Goal: Transaction & Acquisition: Book appointment/travel/reservation

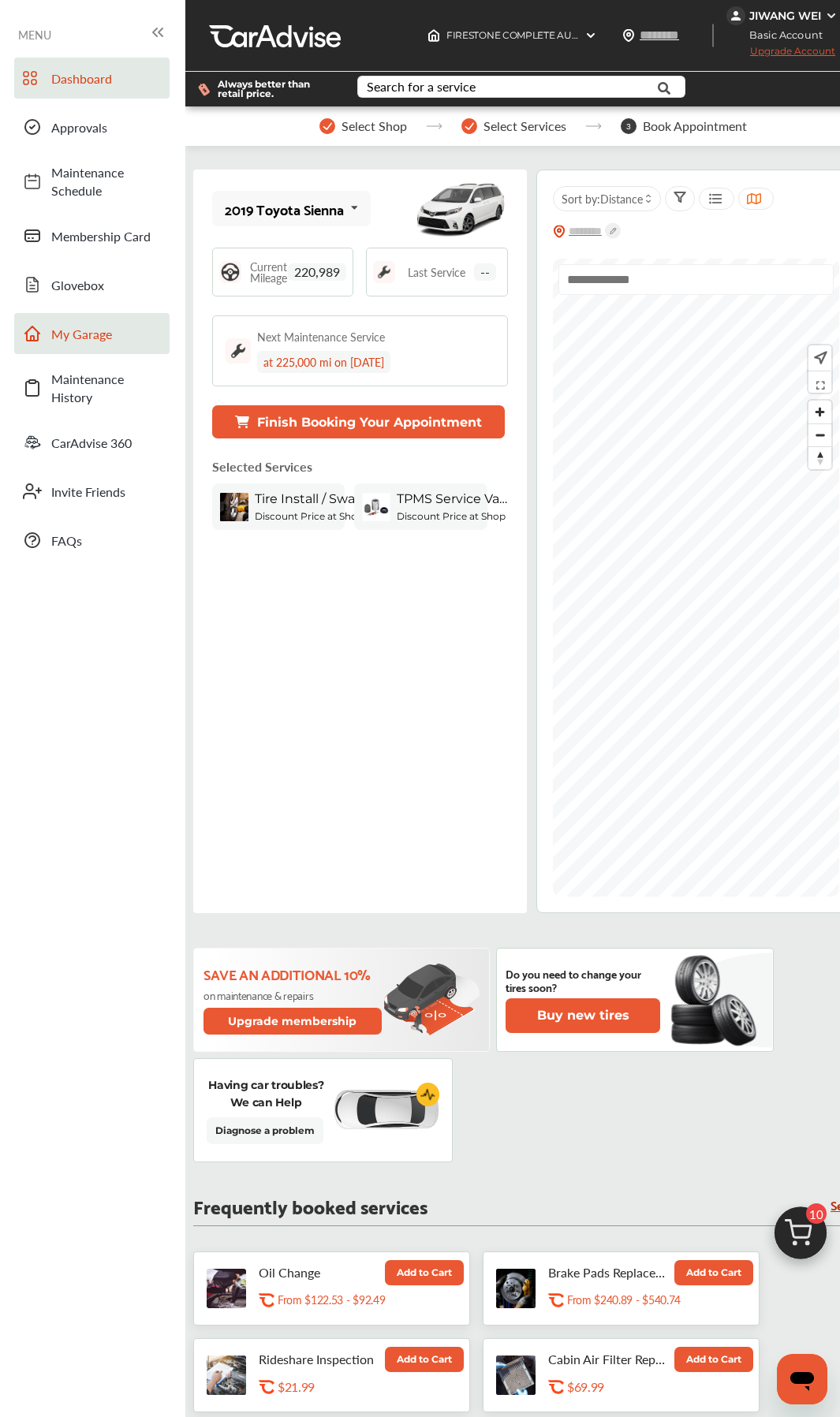
click at [85, 342] on span "My Garage" at bounding box center [106, 333] width 110 height 18
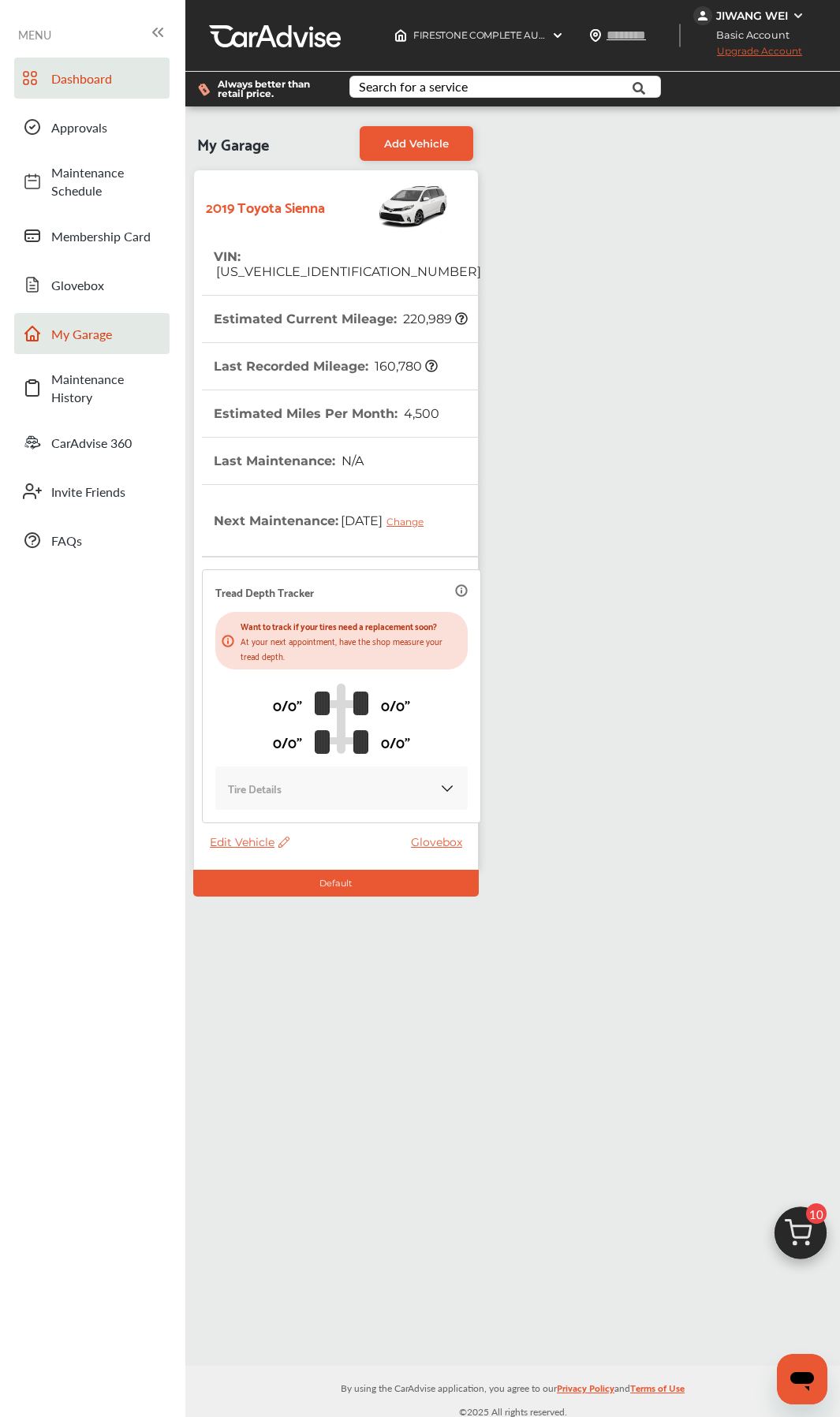
click at [76, 79] on span "Dashboard" at bounding box center [106, 78] width 110 height 18
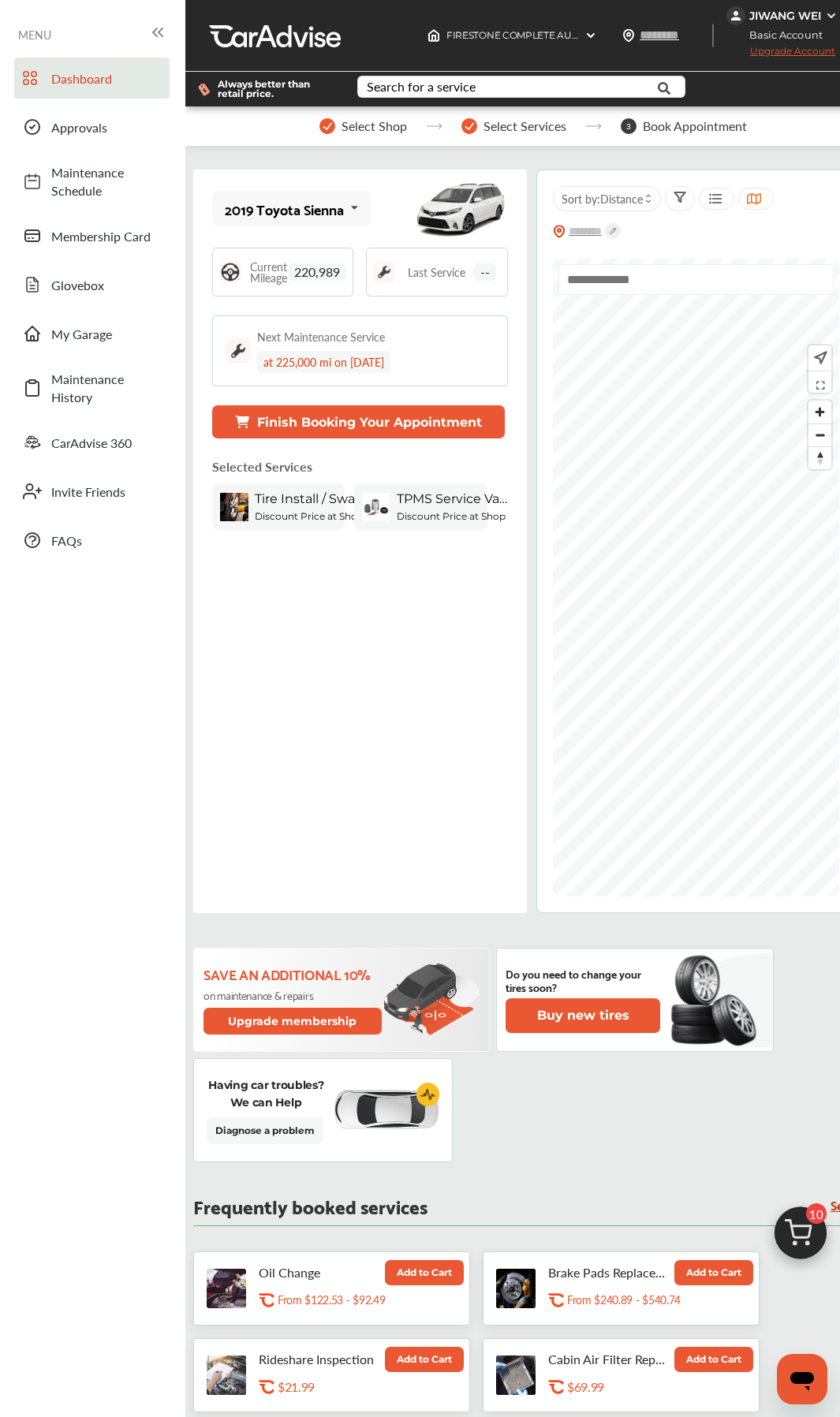
click at [820, 1246] on img at bounding box center [800, 1237] width 76 height 76
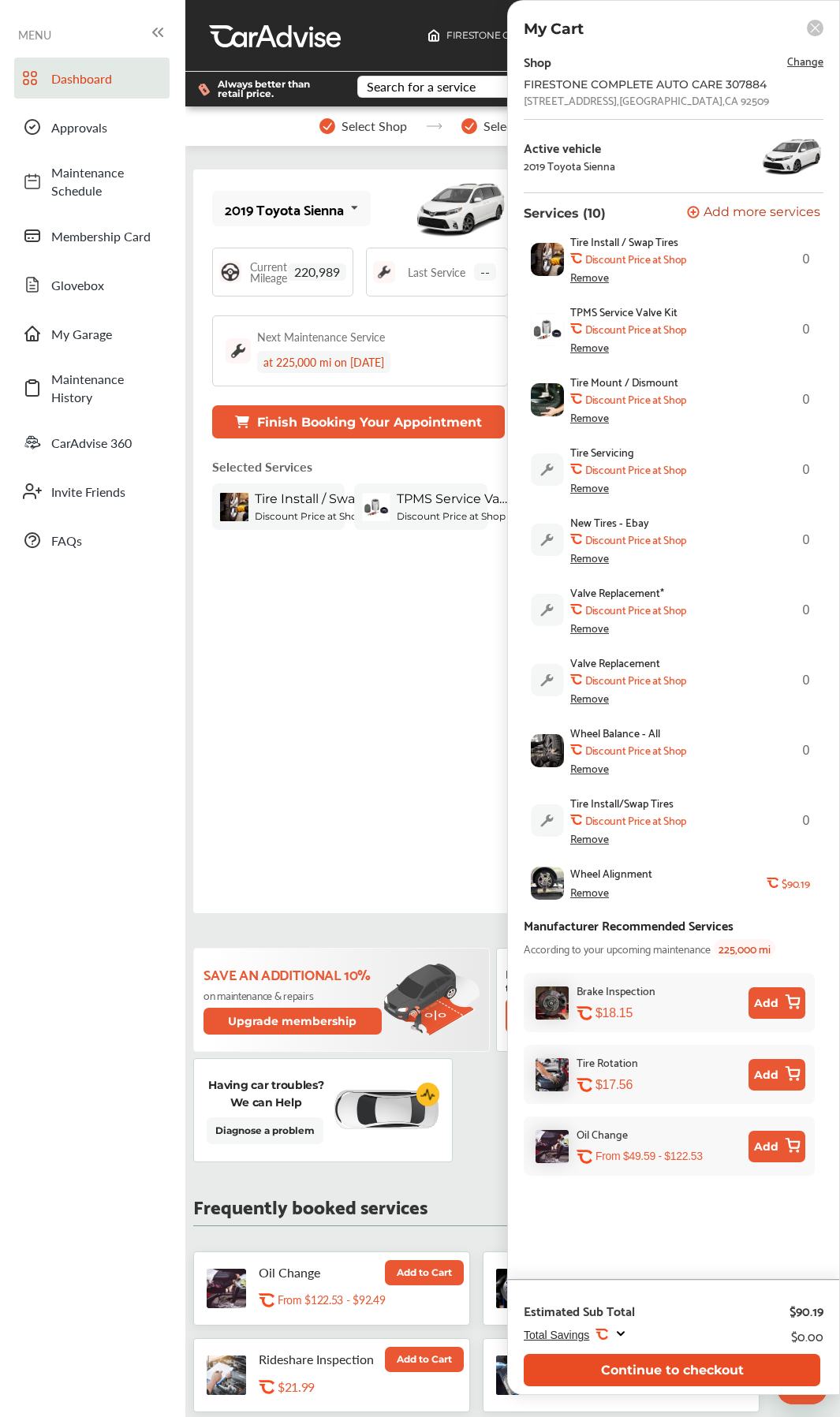
click at [694, 1366] on button "Continue to checkout" at bounding box center [671, 1370] width 296 height 32
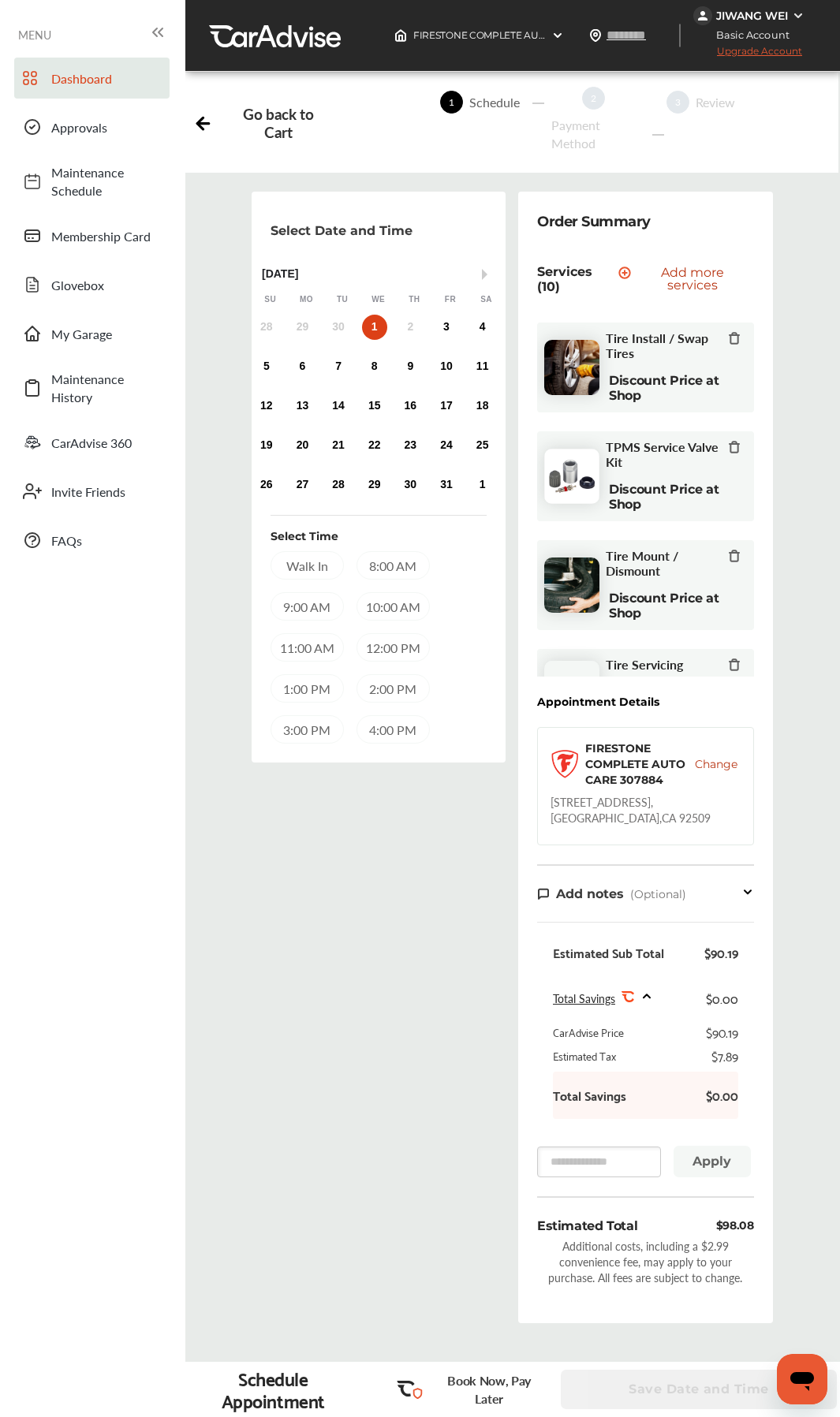
click at [53, 67] on link "Dashboard" at bounding box center [92, 78] width 155 height 41
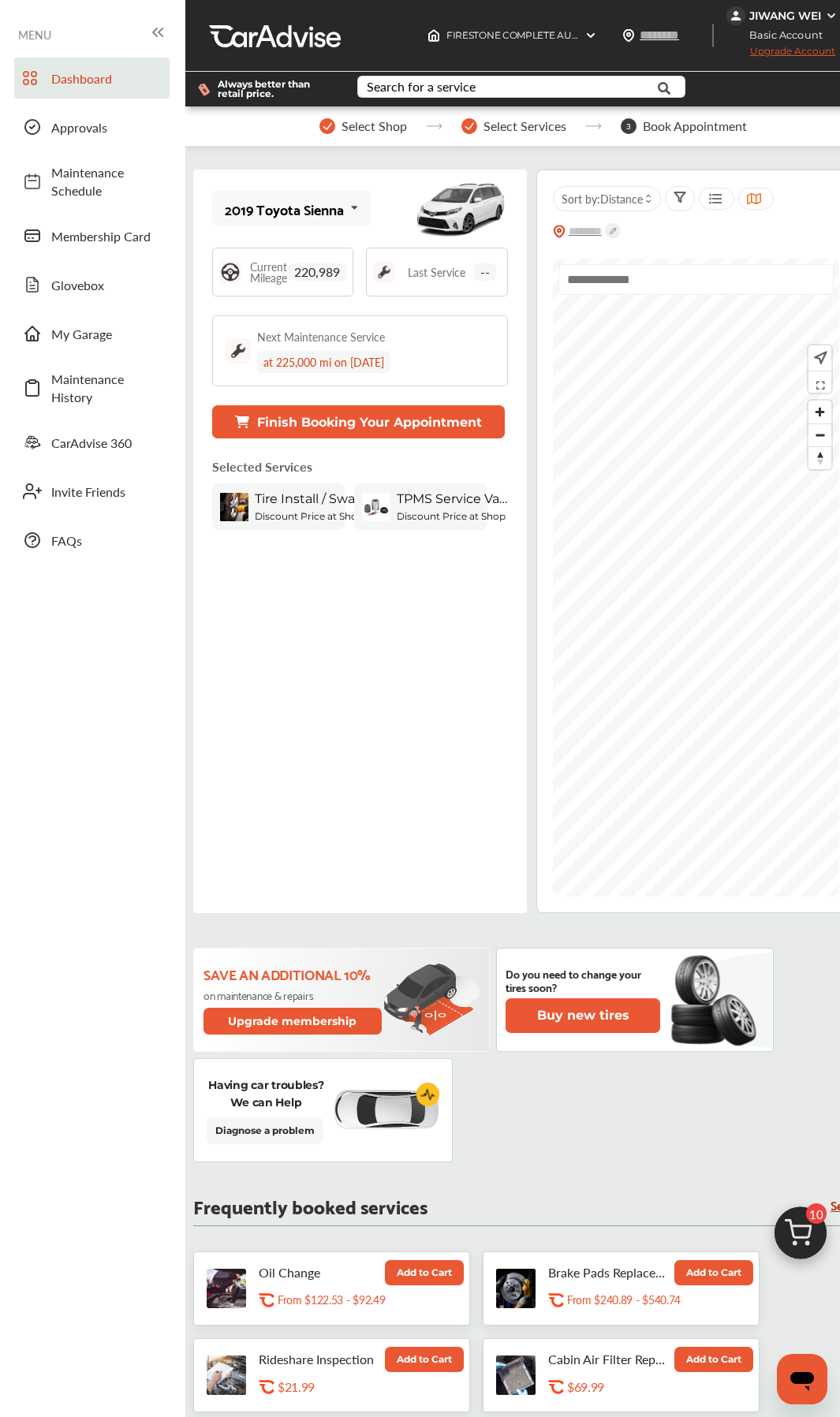
click at [324, 428] on button "Finish Booking Your Appointment" at bounding box center [358, 422] width 293 height 33
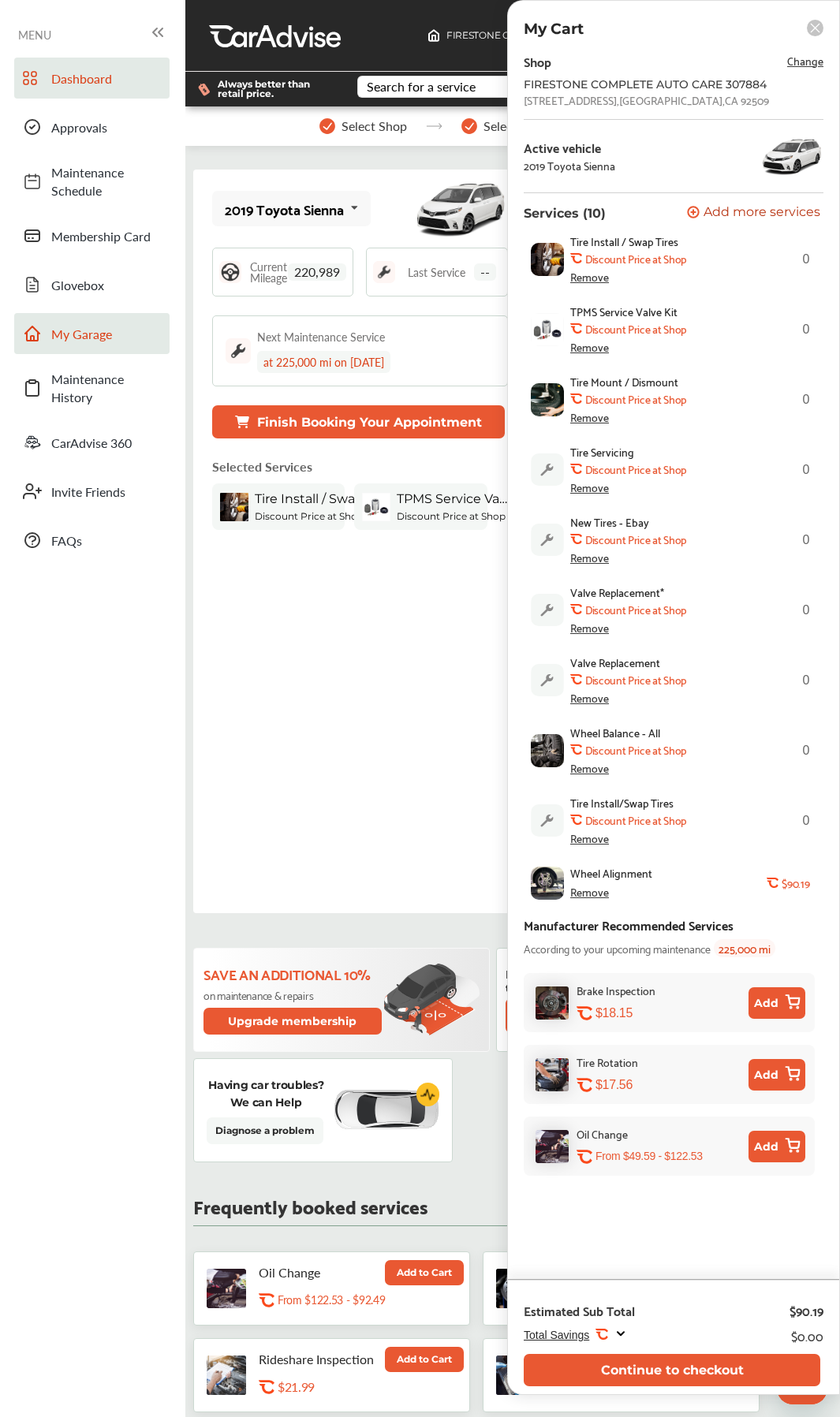
click at [105, 344] on link "My Garage" at bounding box center [92, 334] width 155 height 41
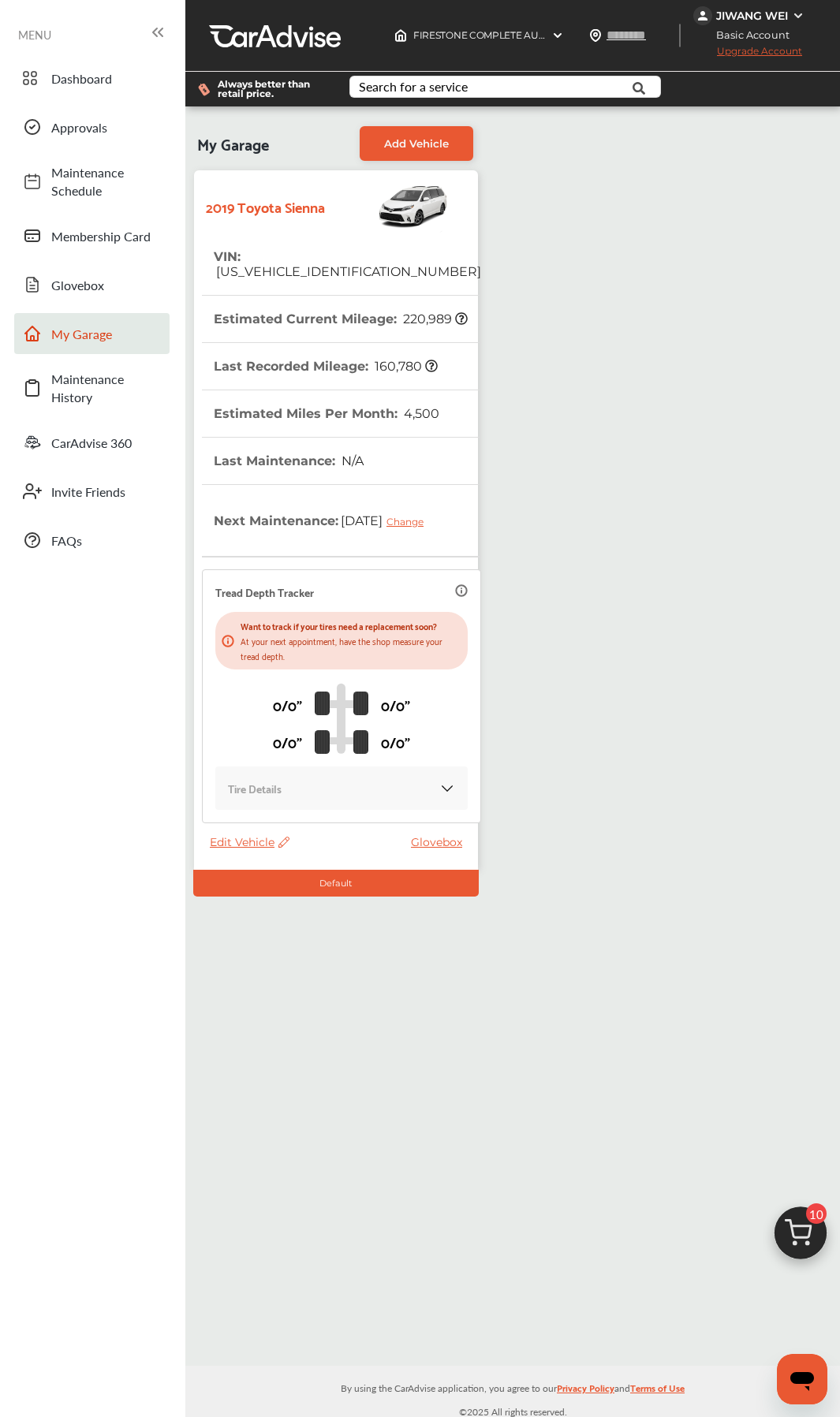
click at [262, 842] on span "Edit Vehicle" at bounding box center [249, 842] width 79 height 15
click at [280, 860] on div "Edit" at bounding box center [333, 859] width 142 height 25
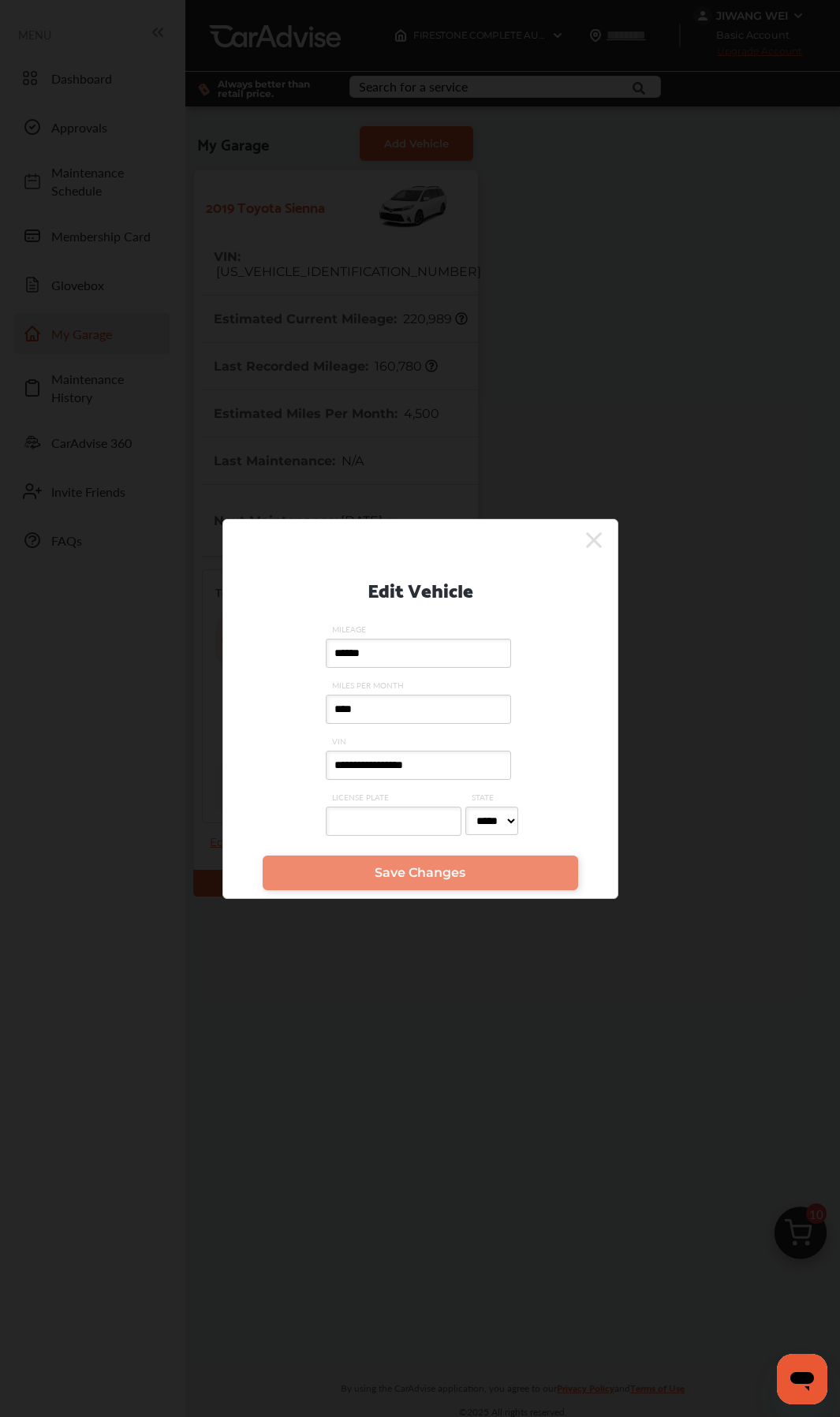
click at [449, 764] on input "**********" at bounding box center [417, 765] width 185 height 29
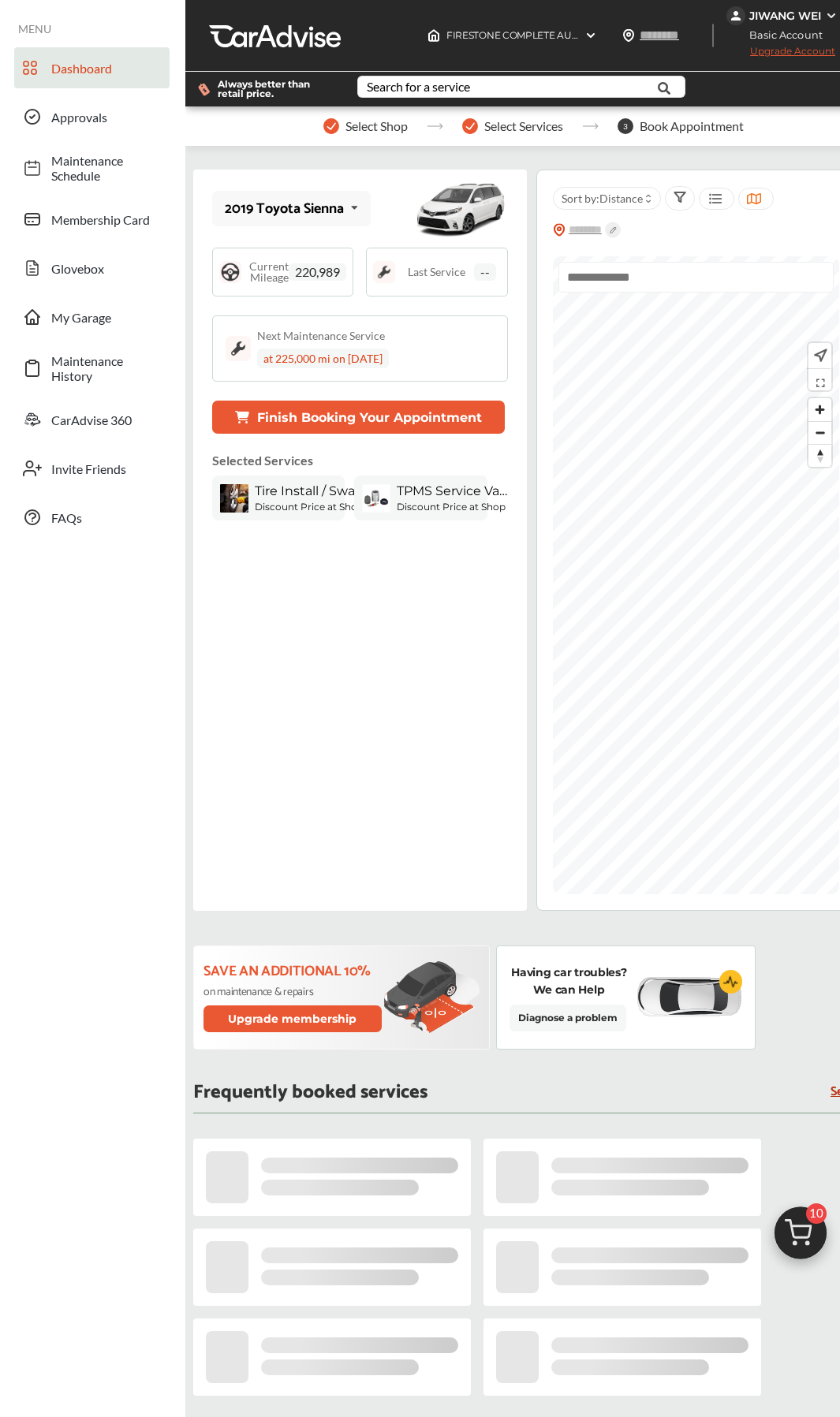
click at [251, 401] on button "Finish Booking Your Appointment" at bounding box center [358, 417] width 293 height 33
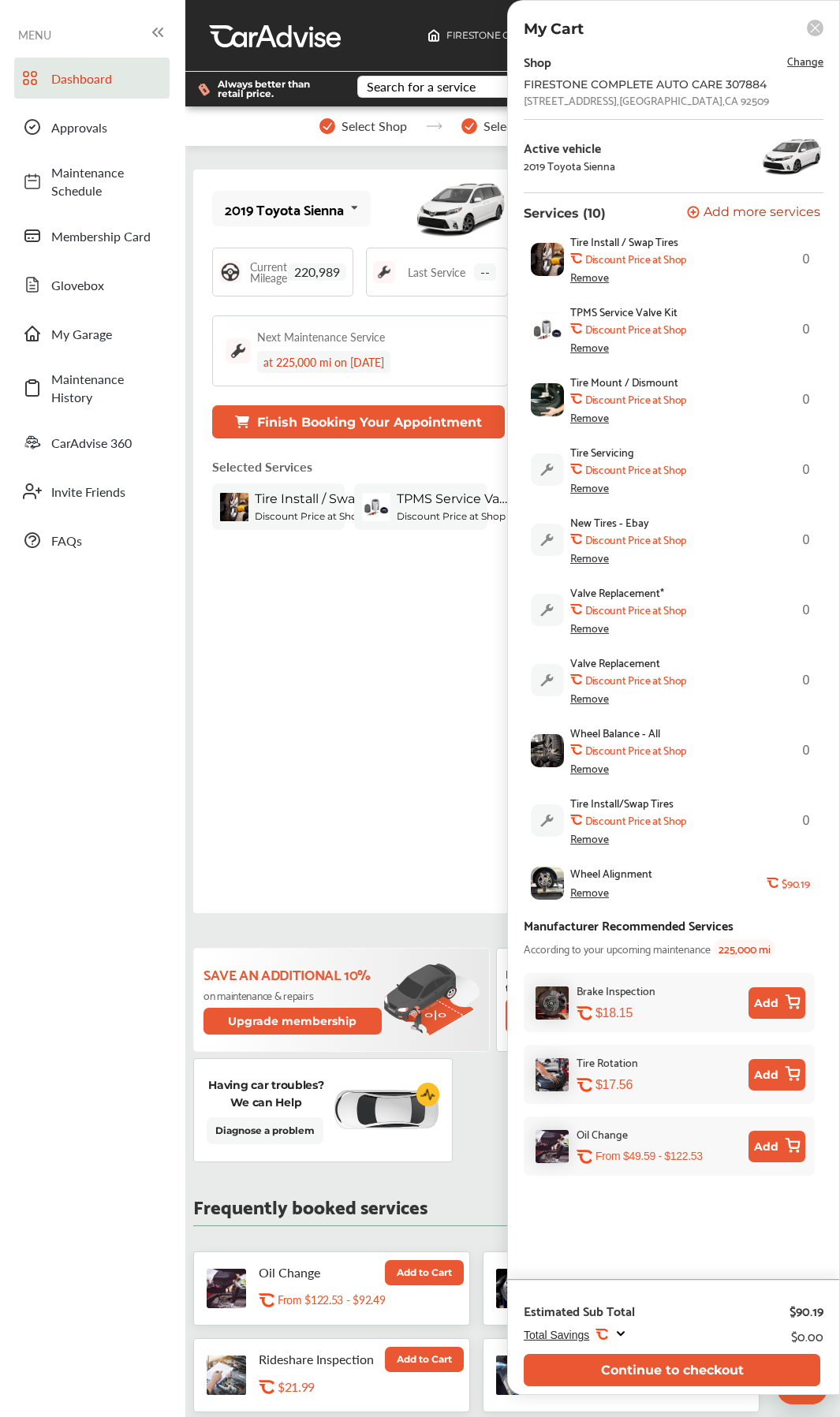
drag, startPoint x: 100, startPoint y: 329, endPoint x: 108, endPoint y: 358, distance: 30.1
click at [99, 330] on span "My Garage" at bounding box center [106, 333] width 110 height 18
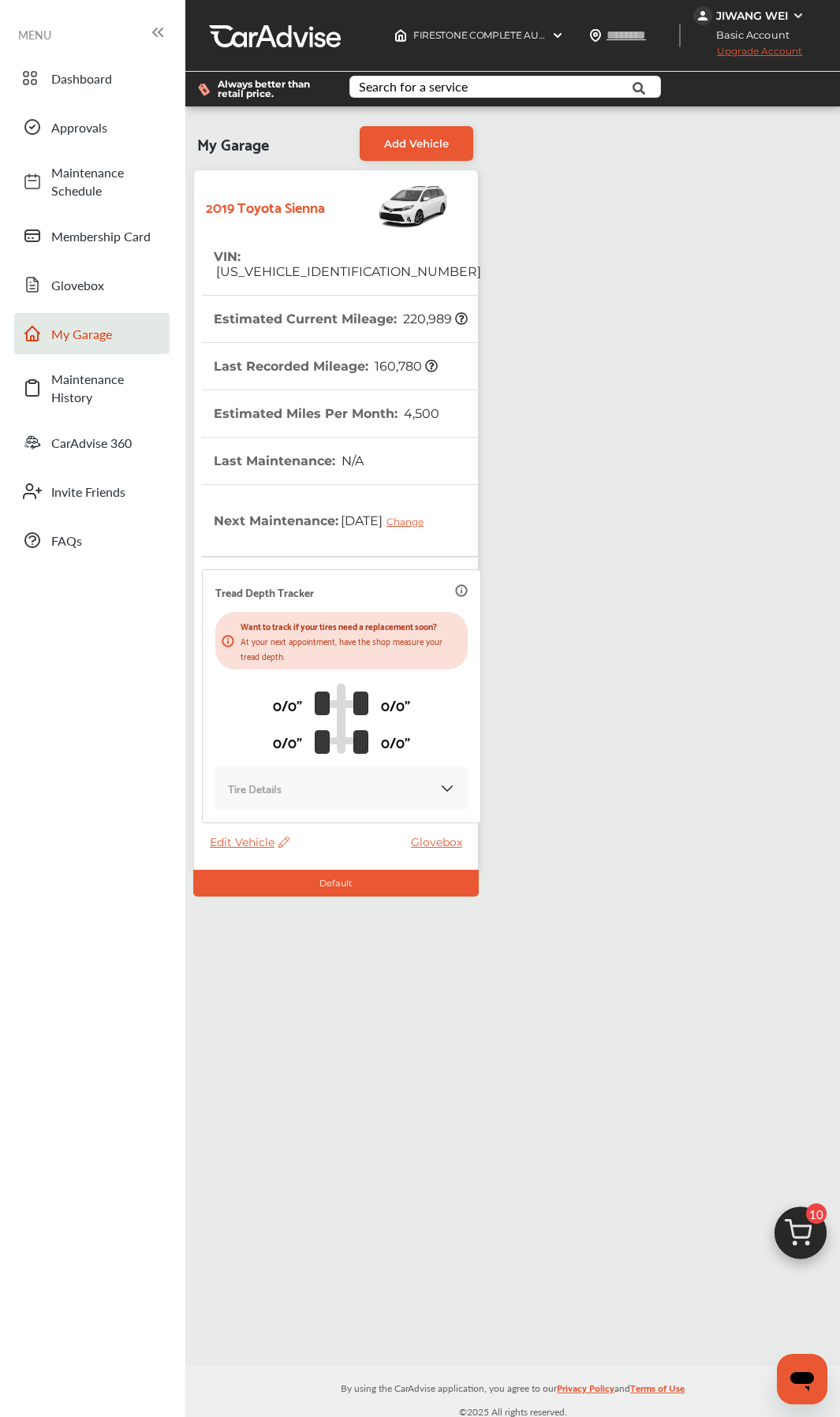
click at [249, 843] on span "Edit Vehicle" at bounding box center [249, 842] width 79 height 15
click at [310, 856] on div "Edit" at bounding box center [320, 860] width 142 height 25
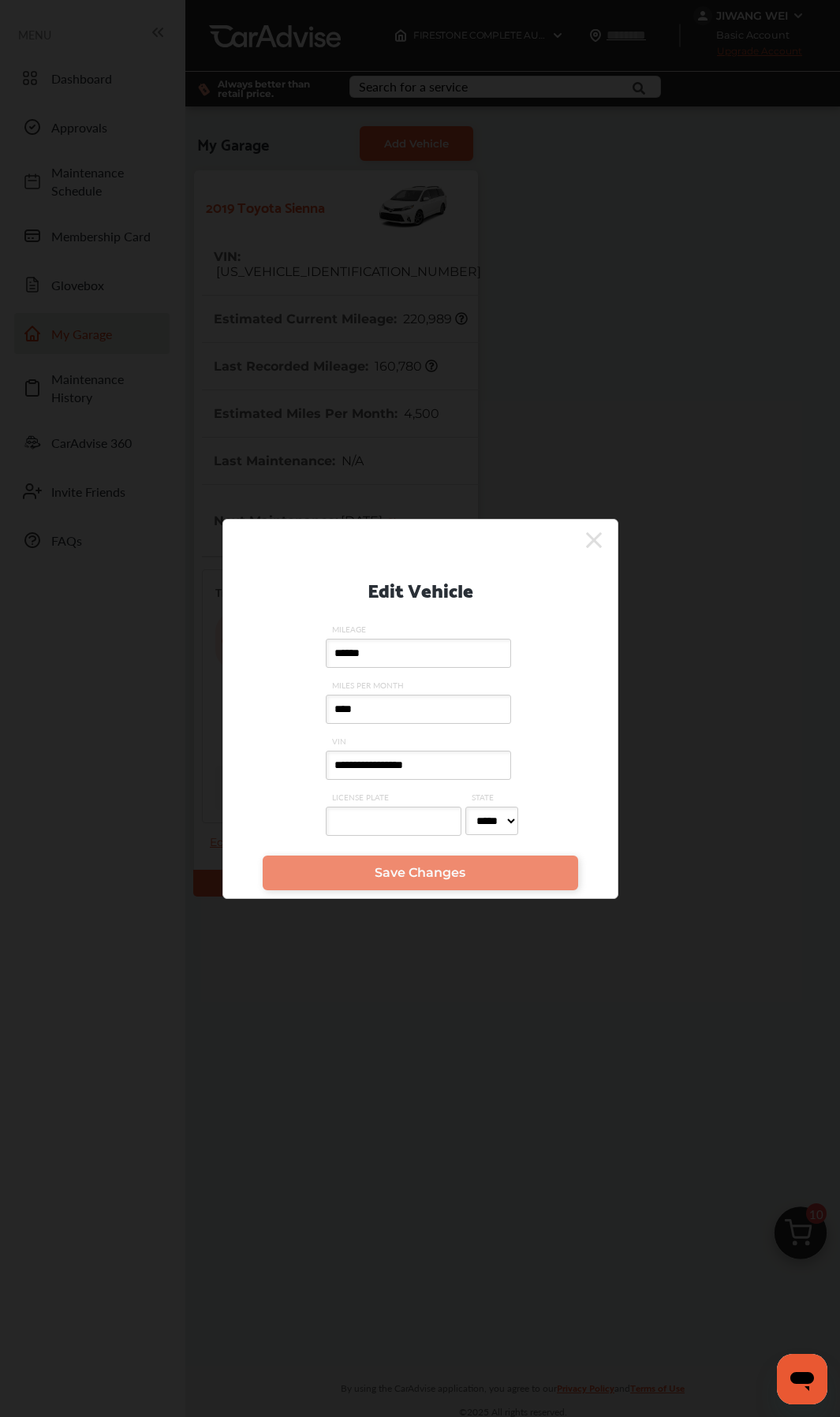
click at [359, 767] on input "**********" at bounding box center [417, 765] width 185 height 29
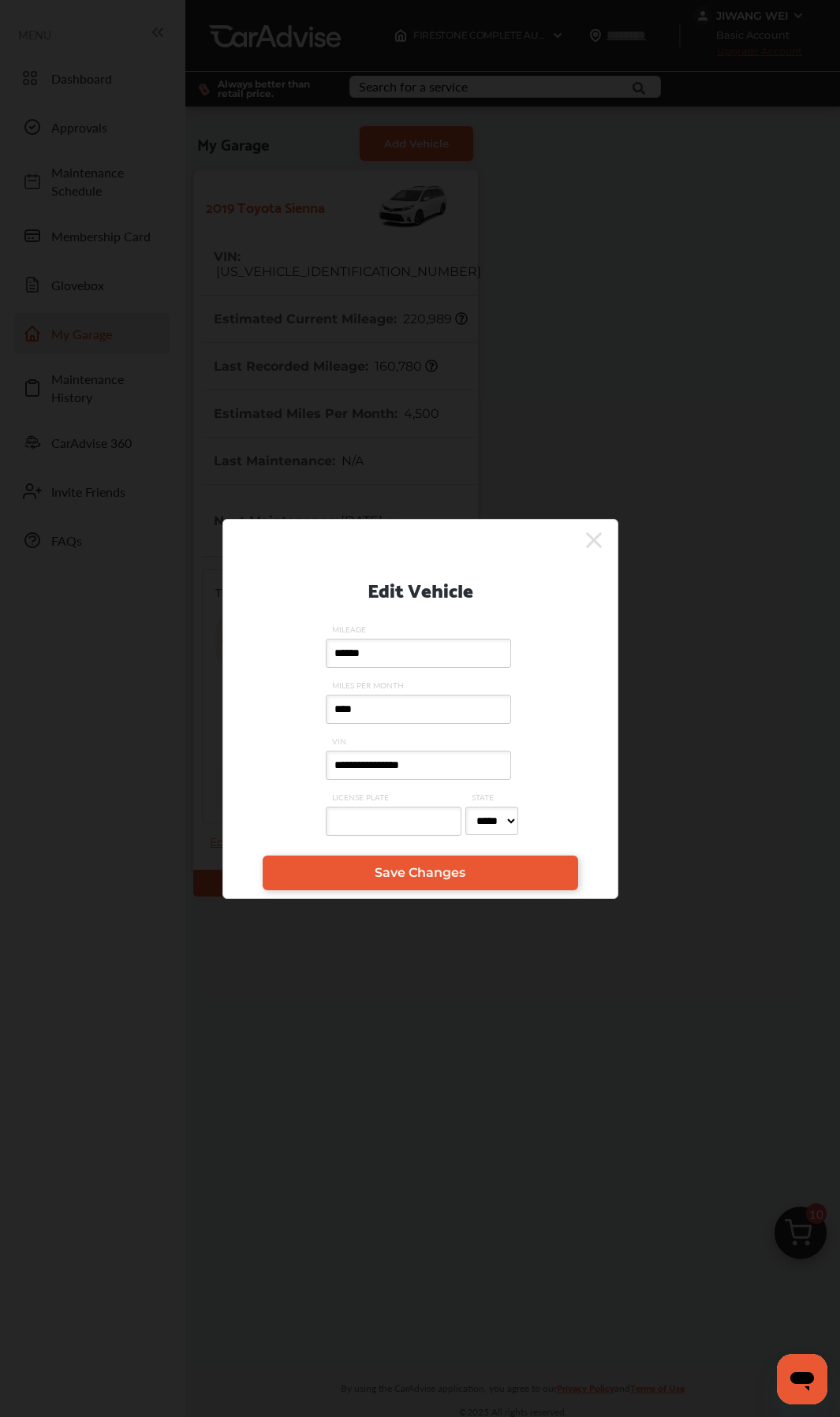
drag, startPoint x: 356, startPoint y: 770, endPoint x: 485, endPoint y: 767, distance: 129.0
click at [485, 767] on input "**********" at bounding box center [417, 765] width 185 height 29
type input "**********"
click at [386, 870] on span "Save Changes" at bounding box center [420, 872] width 90 height 15
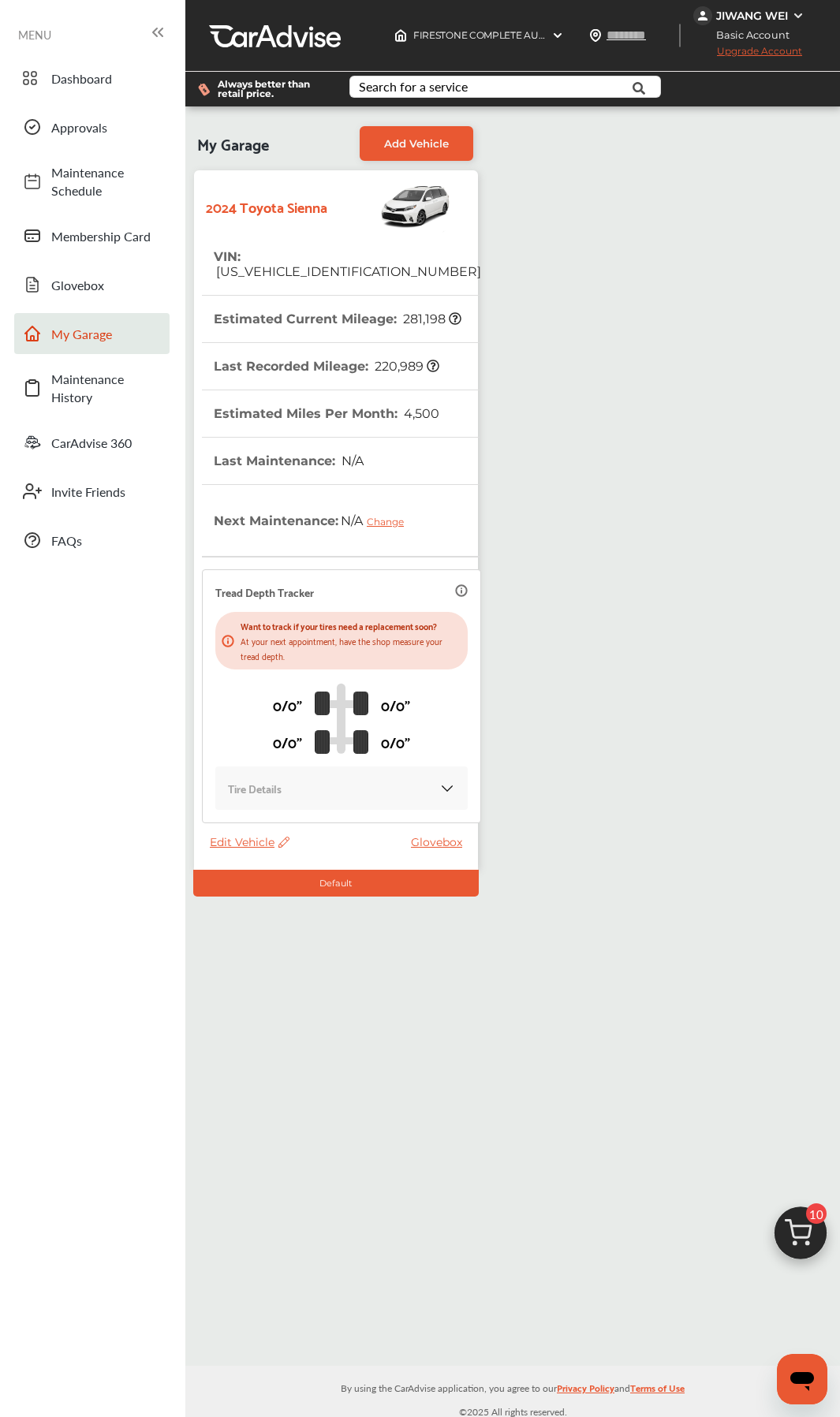
click at [801, 1232] on img at bounding box center [800, 1237] width 76 height 76
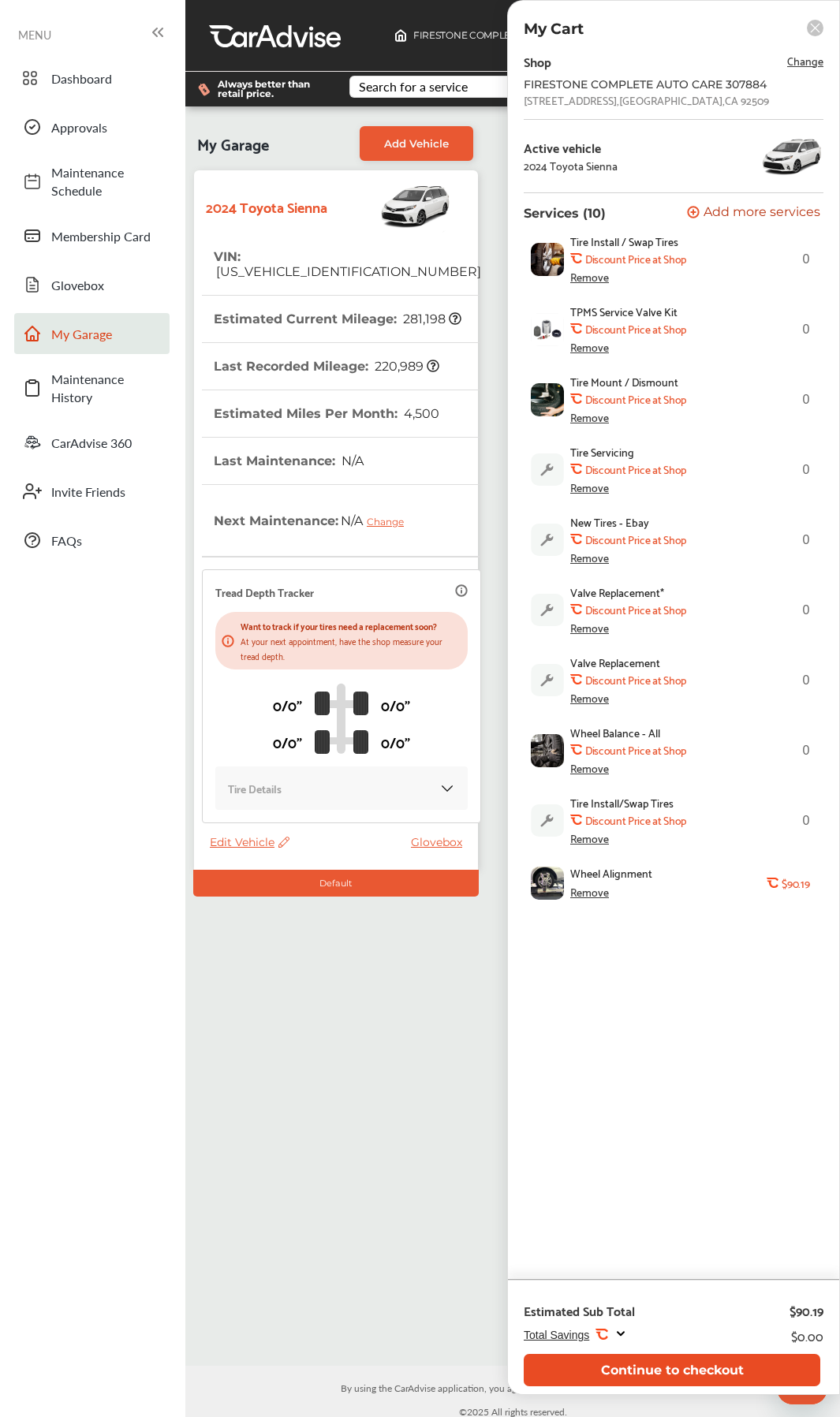
click at [633, 1361] on button "Continue to checkout" at bounding box center [671, 1370] width 296 height 32
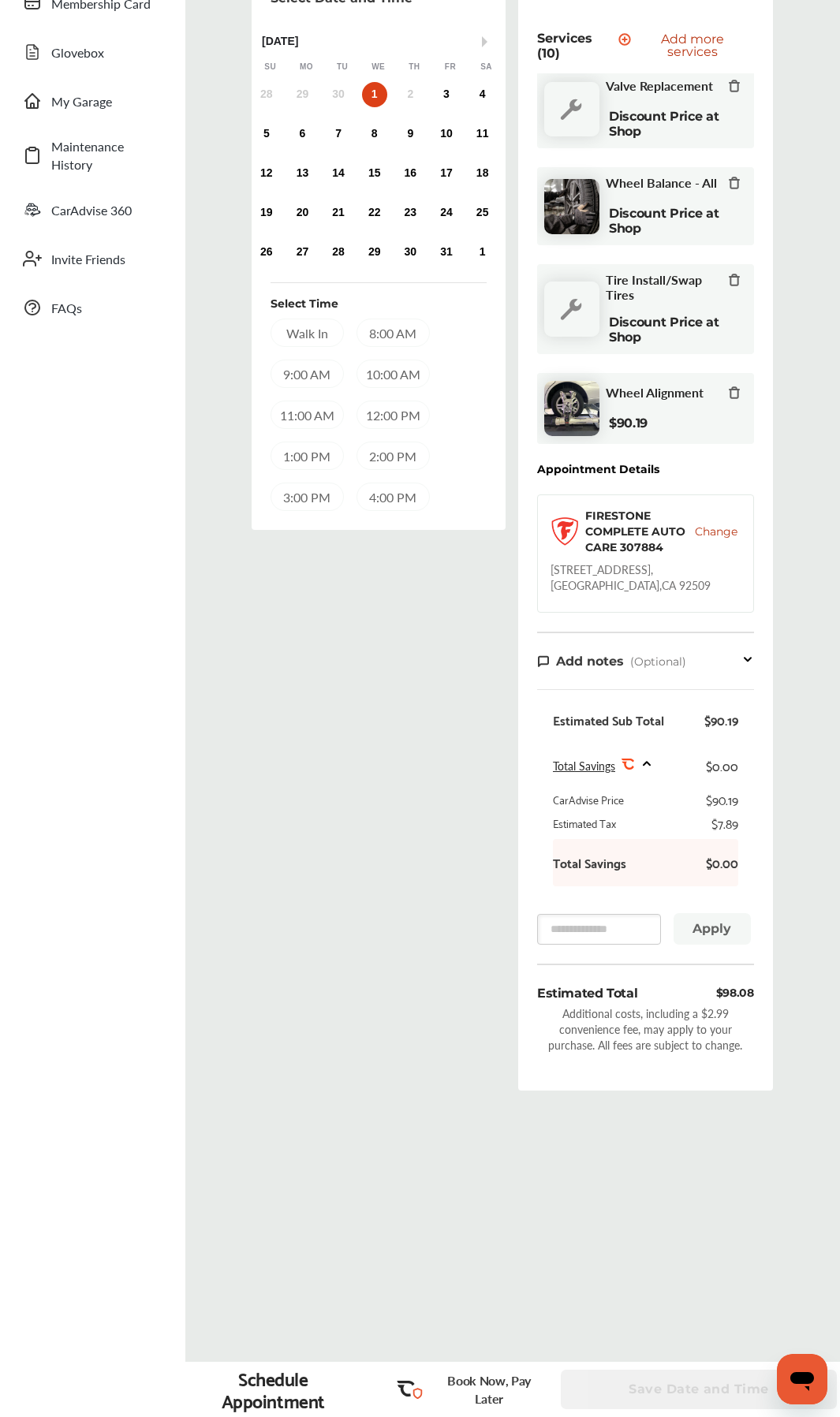
scroll to position [238, 0]
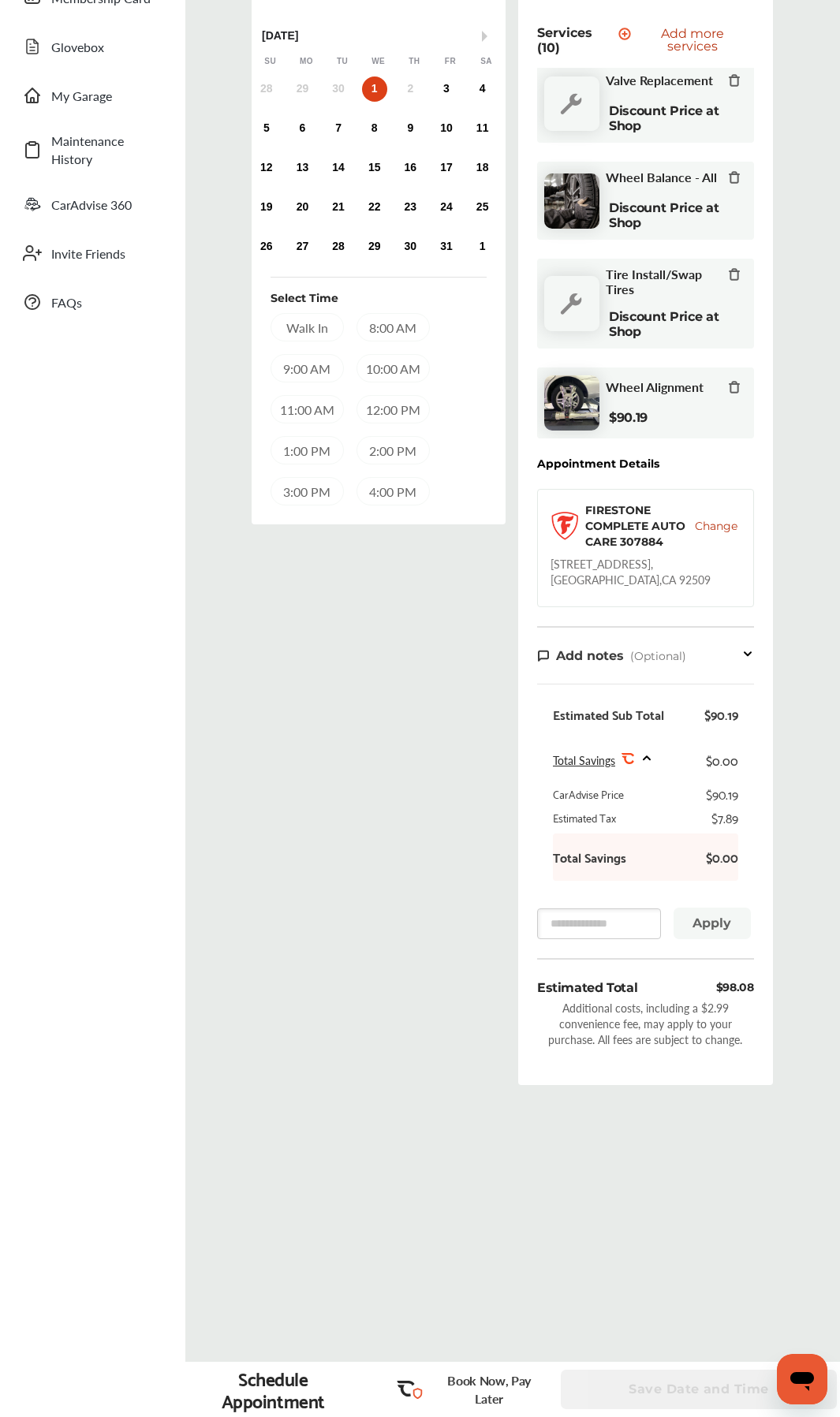
click at [727, 391] on icon at bounding box center [733, 387] width 13 height 13
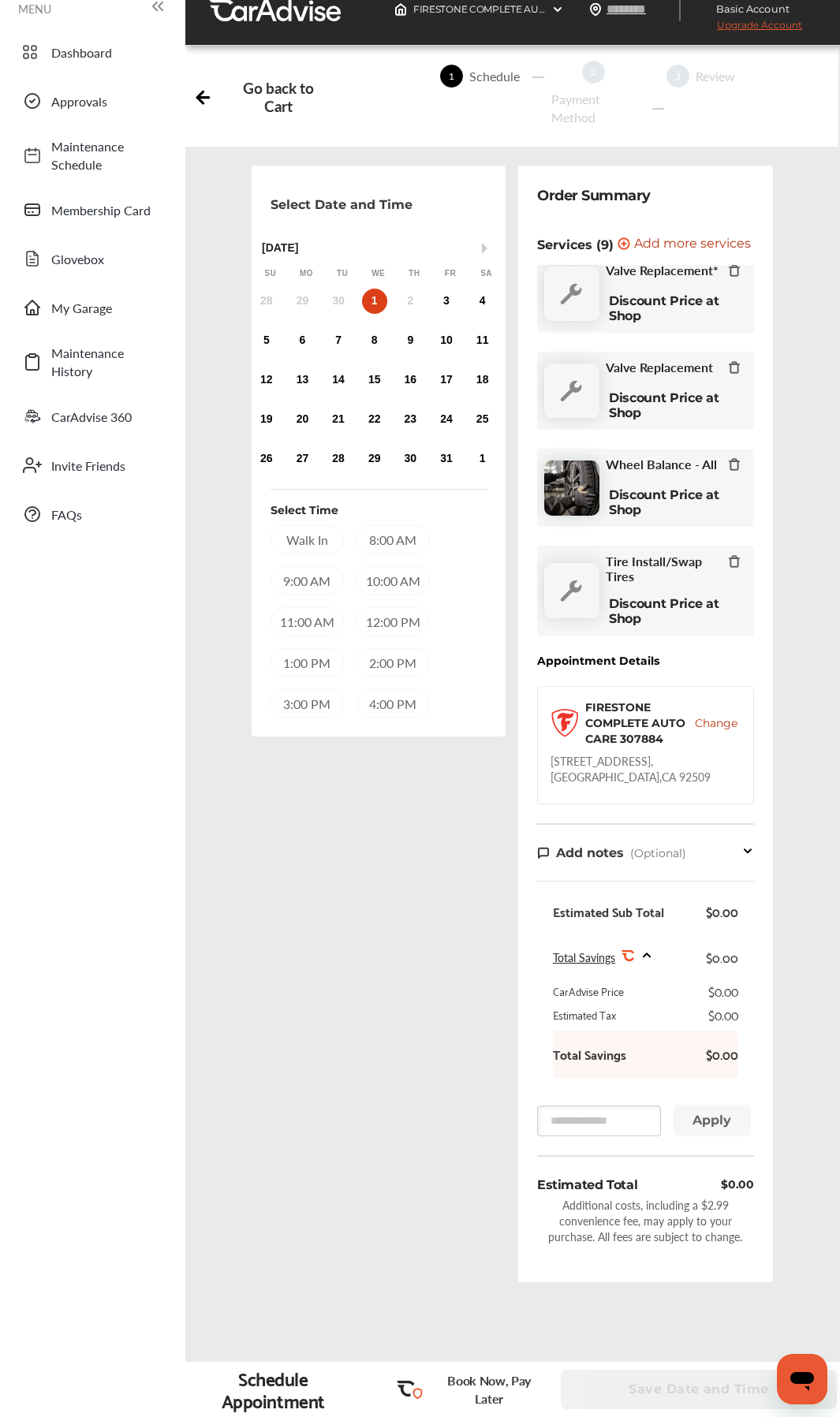
scroll to position [0, 0]
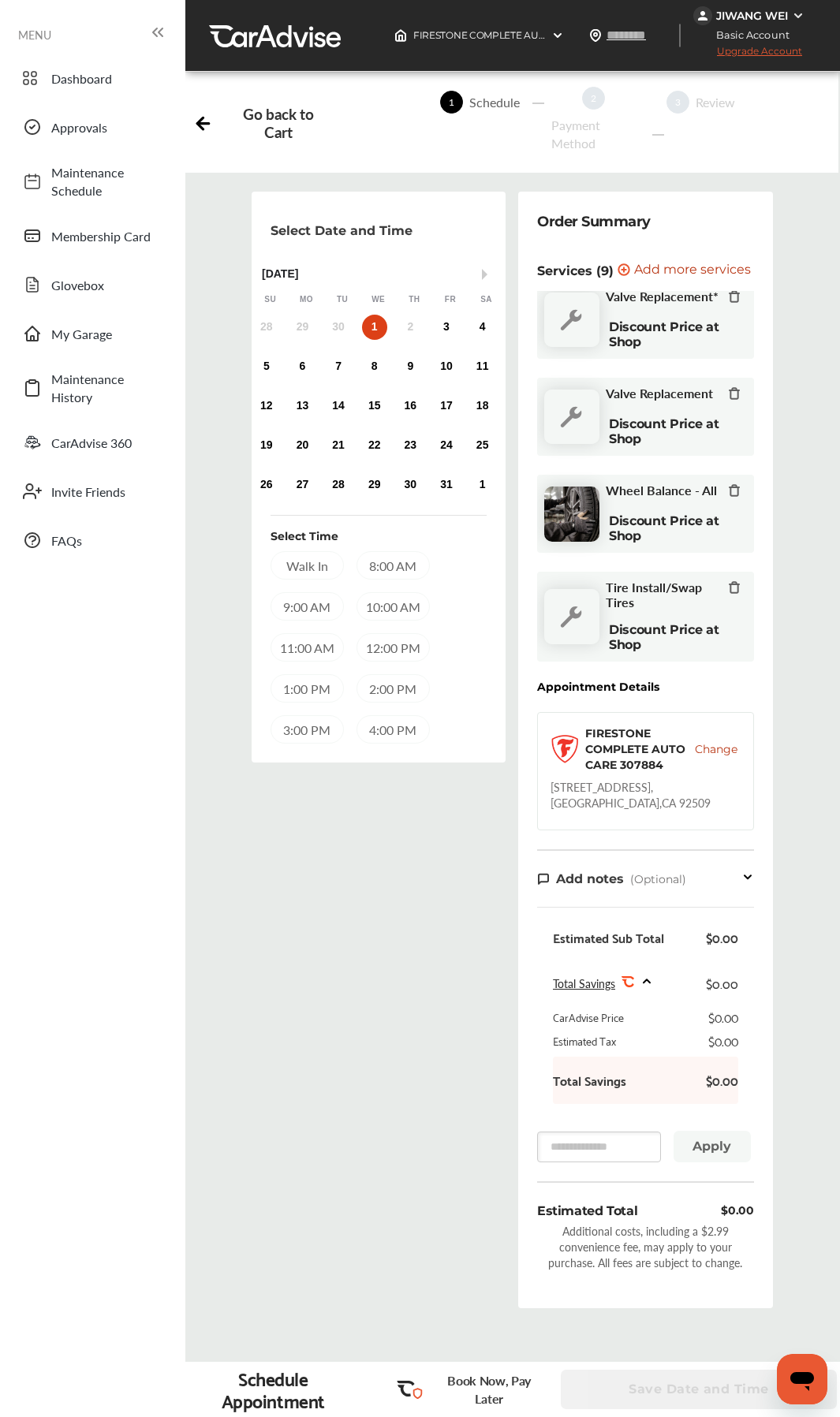
click at [293, 923] on div "Select Date and Time Next Month October 2025 Su Mo Tu We Th Fr Sa 28 29 30 1 2 …" at bounding box center [378, 755] width 267 height 1128
click at [305, 361] on div "6" at bounding box center [302, 367] width 26 height 26
drag, startPoint x: 305, startPoint y: 361, endPoint x: 314, endPoint y: 924, distance: 563.1
click at [314, 924] on div "Select Date and Time Next Month October 2025 Su Mo Tu We Th Fr Sa 28 29 30 1 2 …" at bounding box center [378, 755] width 267 height 1128
click at [301, 822] on div "Select Date and Time Next Month October 2025 Su Mo Tu We Th Fr Sa 28 29 30 1 2 …" at bounding box center [378, 755] width 267 height 1128
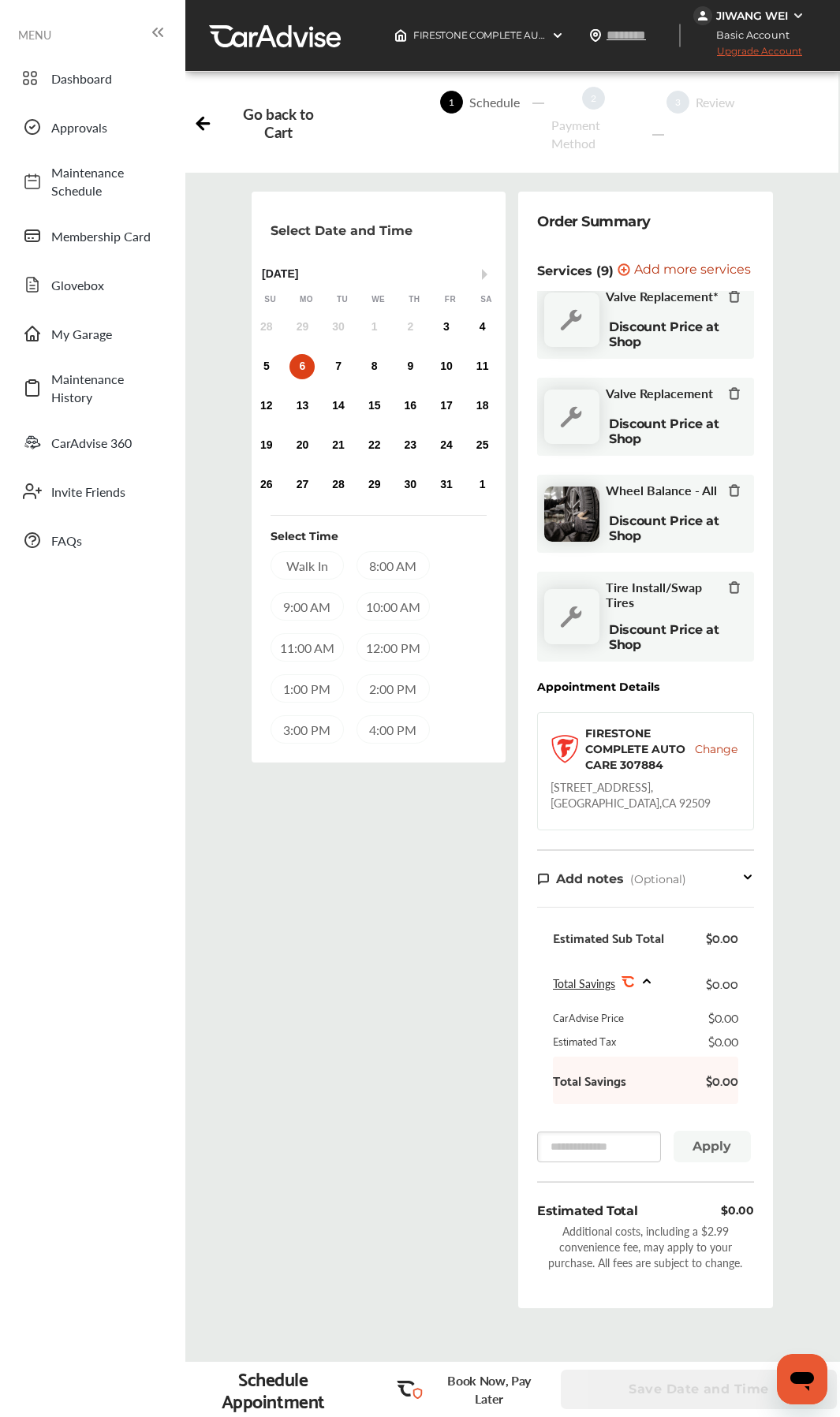
click at [394, 565] on div "8:00 AM" at bounding box center [393, 565] width 73 height 28
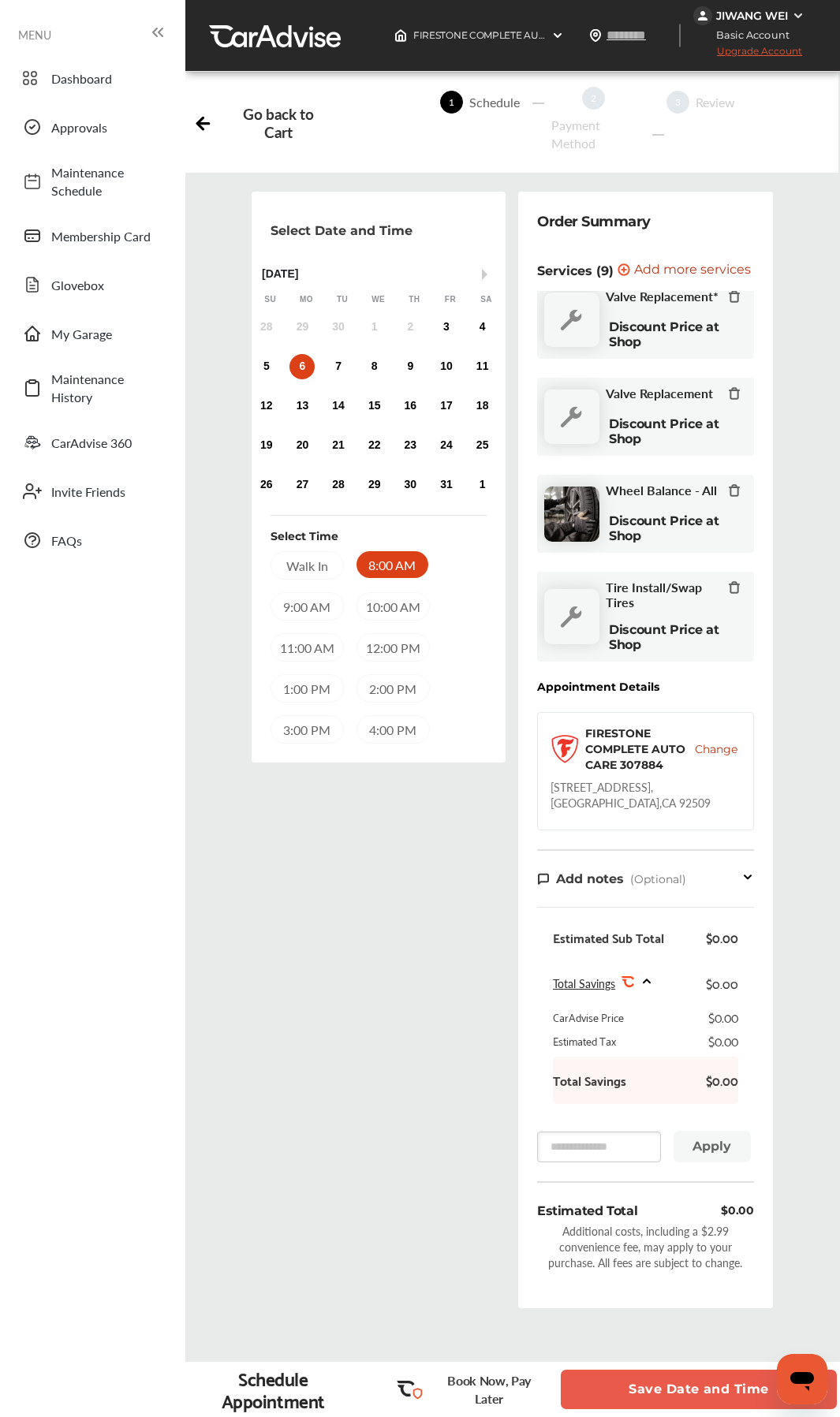
click at [691, 1386] on button "Save Date and Time" at bounding box center [698, 1389] width 276 height 39
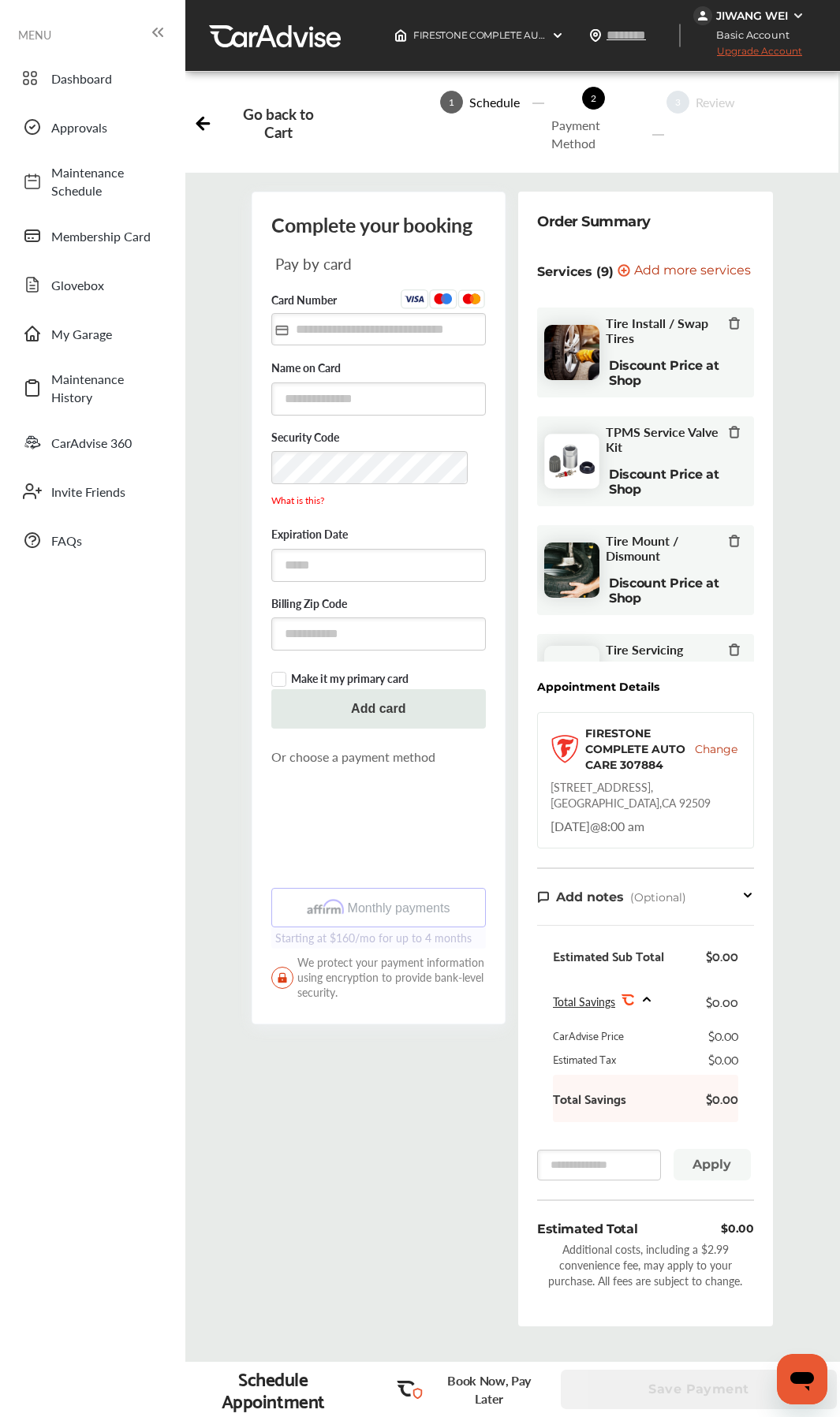
click at [284, 1093] on div "Complete your booking Pay by card Card Number Name on Card Security Code What i…" at bounding box center [378, 765] width 267 height 1147
click at [356, 1102] on div "Complete your booking Pay by card Card Number Name on Card Security Code What i…" at bounding box center [378, 765] width 267 height 1147
click at [370, 1103] on div "Complete your booking Pay by card Card Number Name on Card Security Code What i…" at bounding box center [378, 765] width 267 height 1147
click at [400, 1061] on div "Complete your booking Pay by card Card Number Name on Card Security Code What i…" at bounding box center [378, 765] width 267 height 1147
click at [101, 83] on span "Dashboard" at bounding box center [106, 78] width 110 height 18
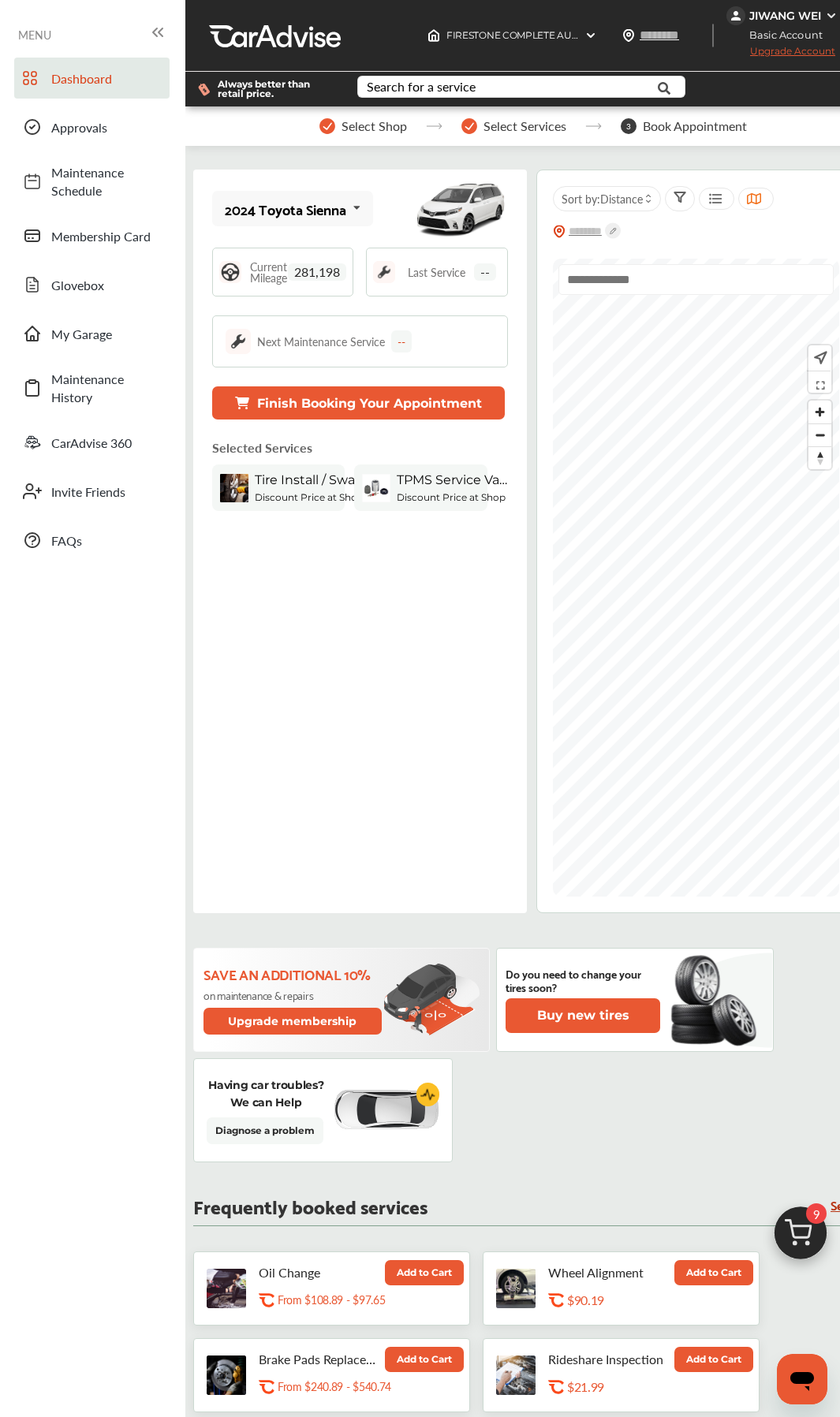
click at [336, 384] on div "2024 Toyota Sienna 2024 Toyota Sienna Current Mileage 281,198 Last Service -- N…" at bounding box center [359, 541] width 334 height 743
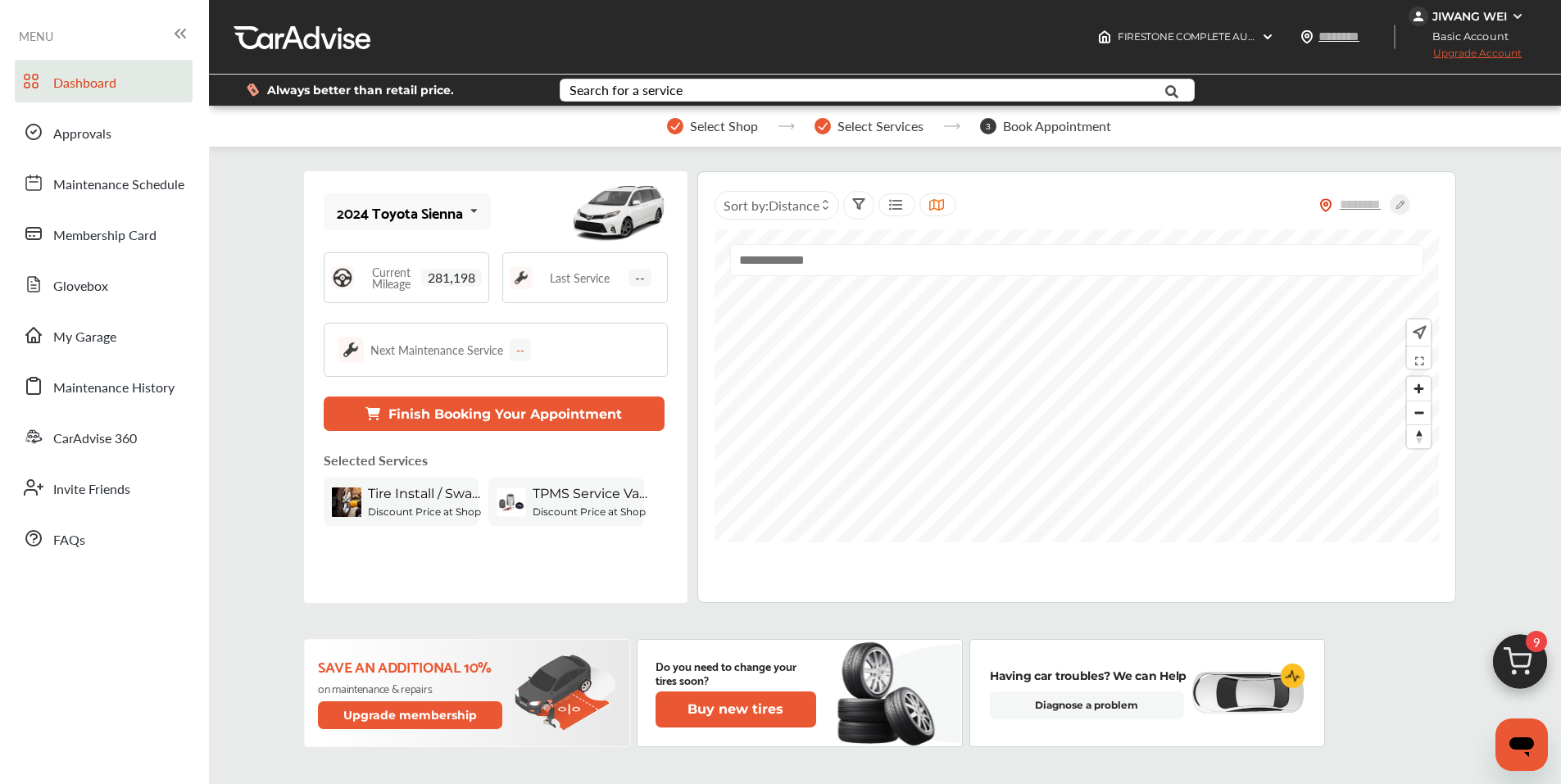
click at [884, 662] on img at bounding box center [1520, 665] width 79 height 79
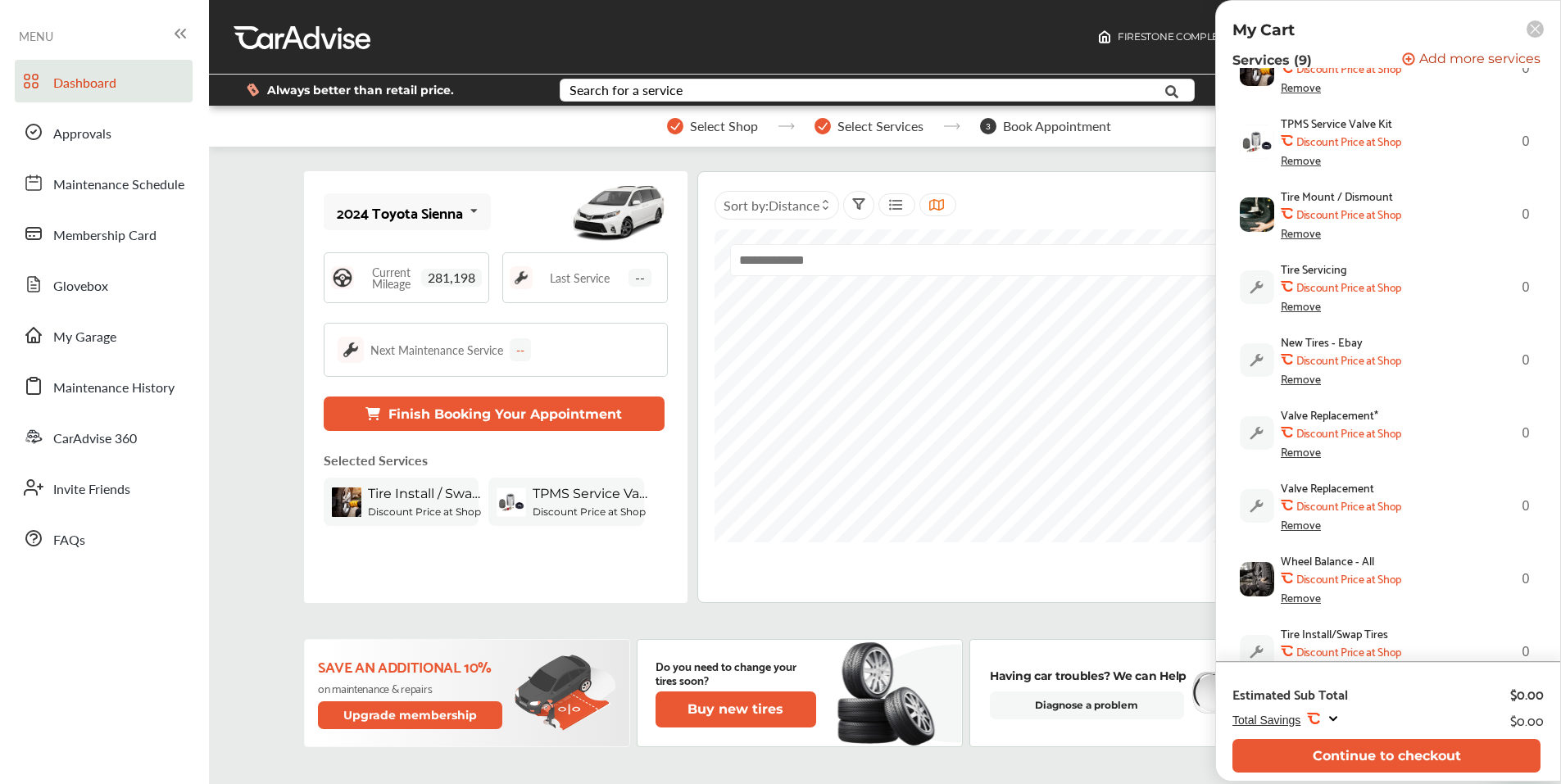
scroll to position [231, 0]
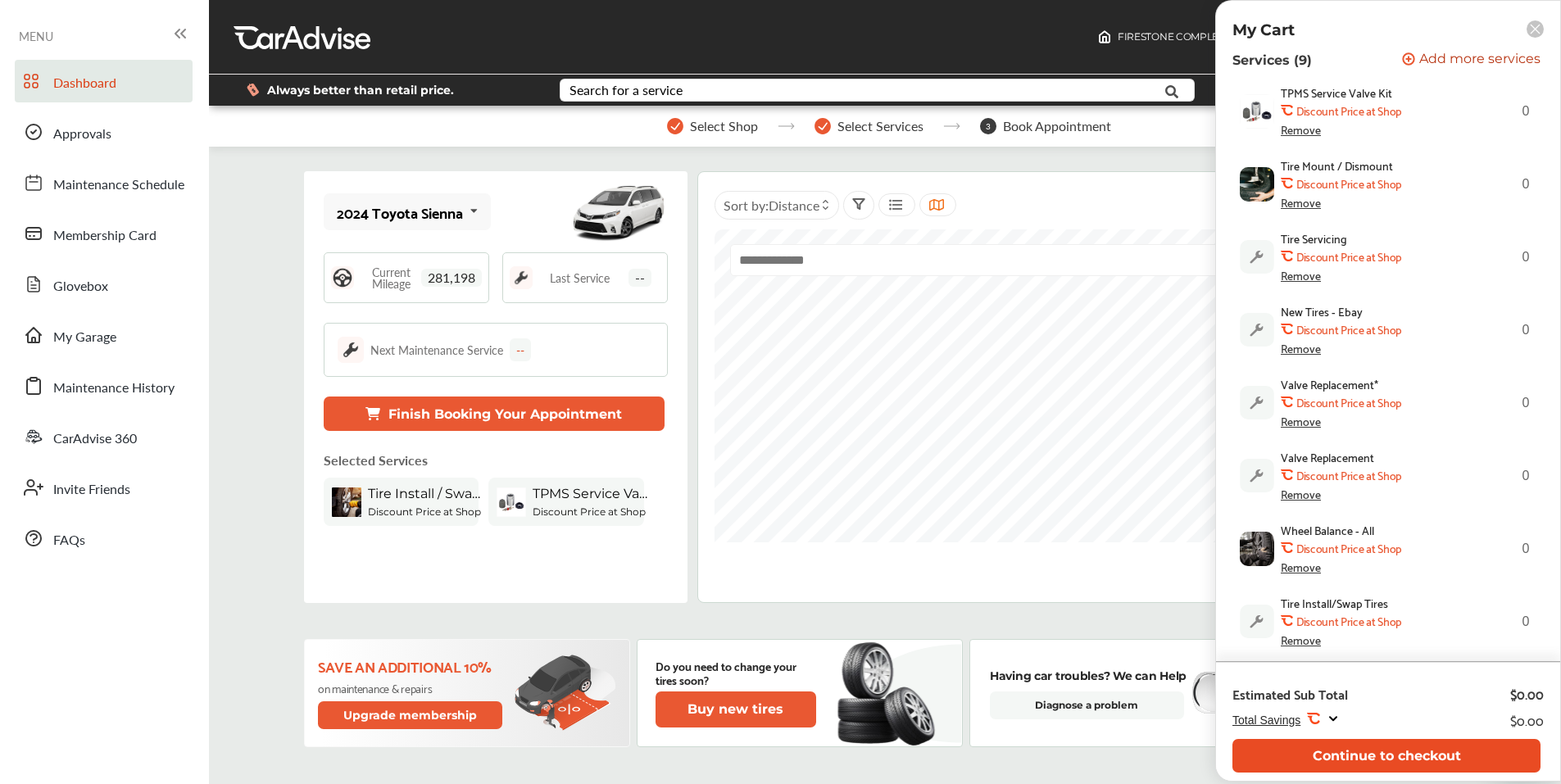
click at [884, 750] on button "Continue to checkout" at bounding box center [1386, 756] width 308 height 34
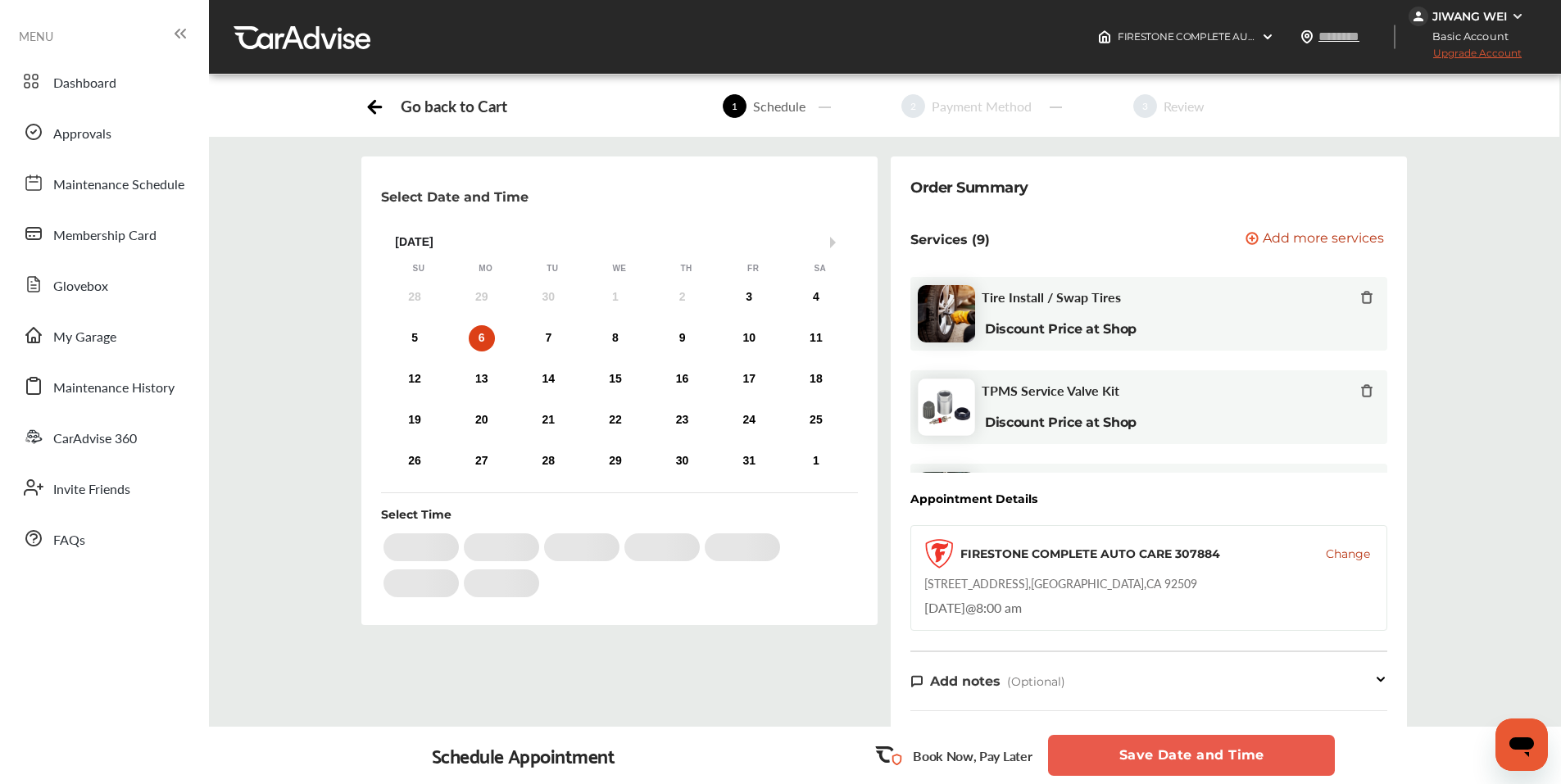
click at [884, 749] on button "Save Date and Time" at bounding box center [1191, 755] width 287 height 41
